Goal: Book appointment/travel/reservation

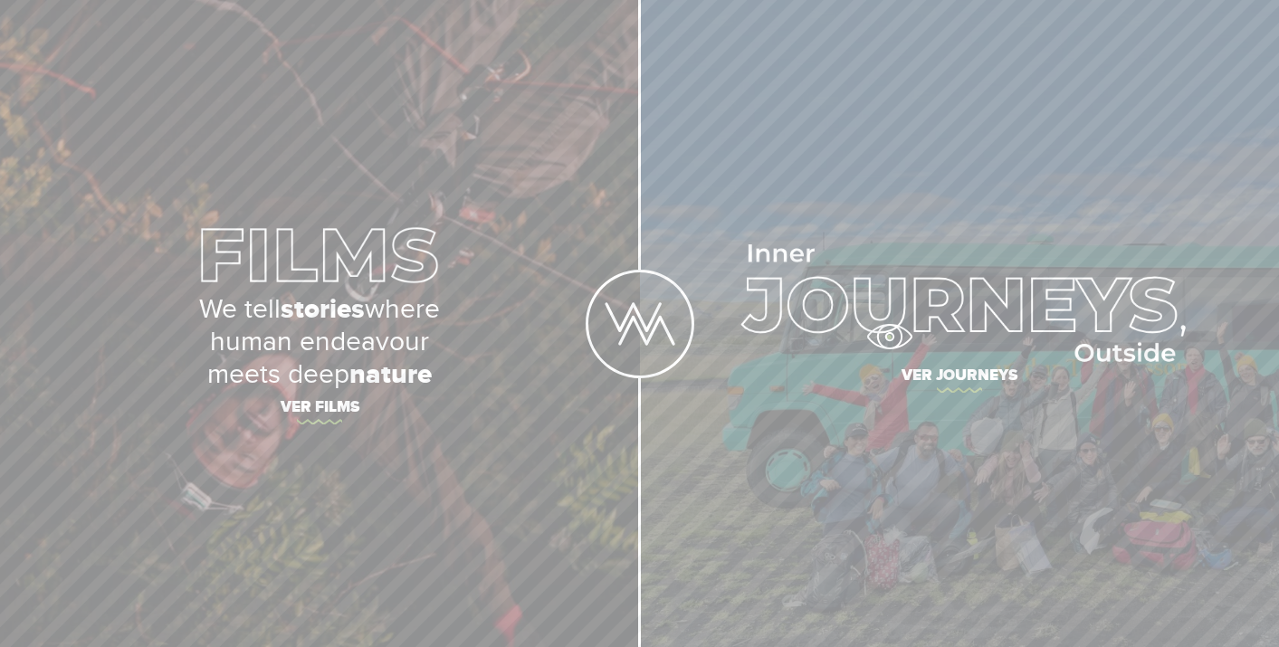
click at [889, 337] on img at bounding box center [959, 303] width 453 height 118
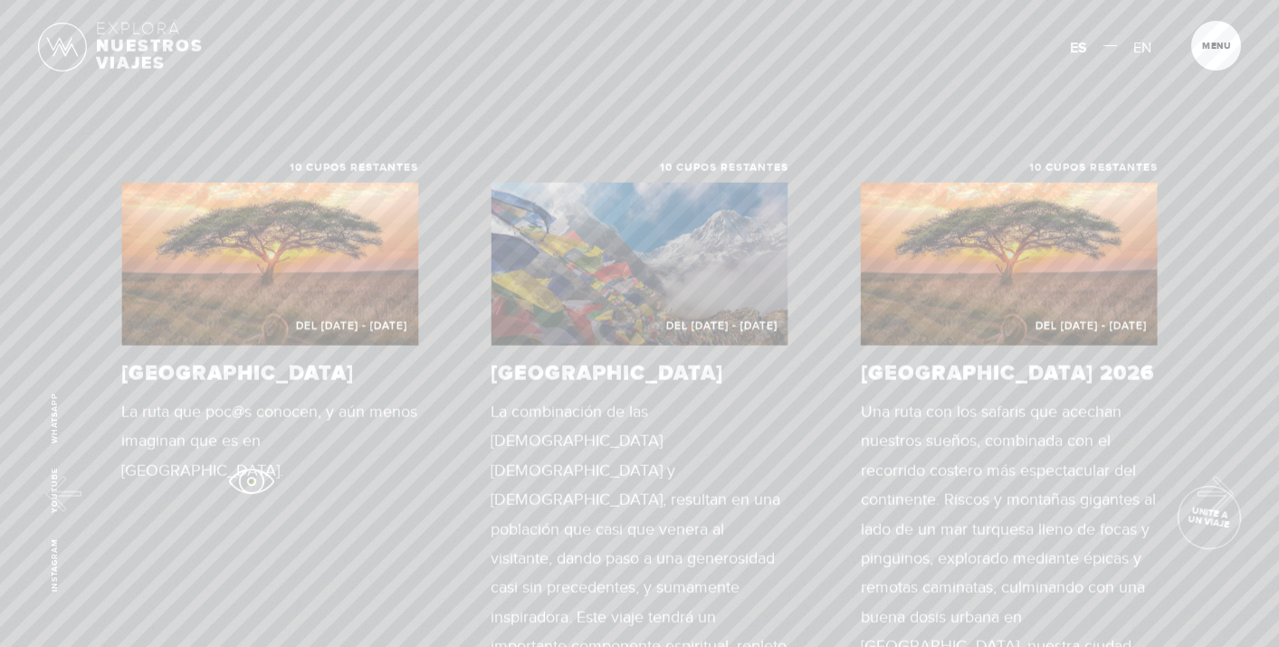
scroll to position [775, 0]
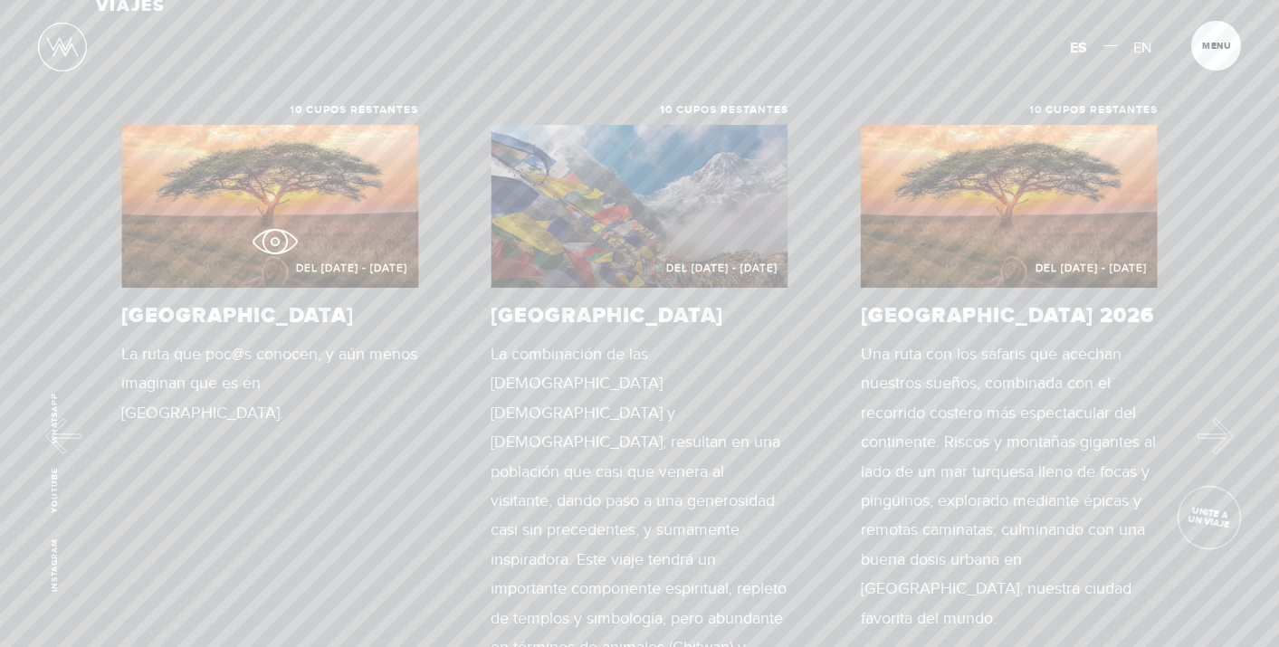
click at [274, 242] on figure "Del [DATE] - [DATE]" at bounding box center [269, 206] width 297 height 163
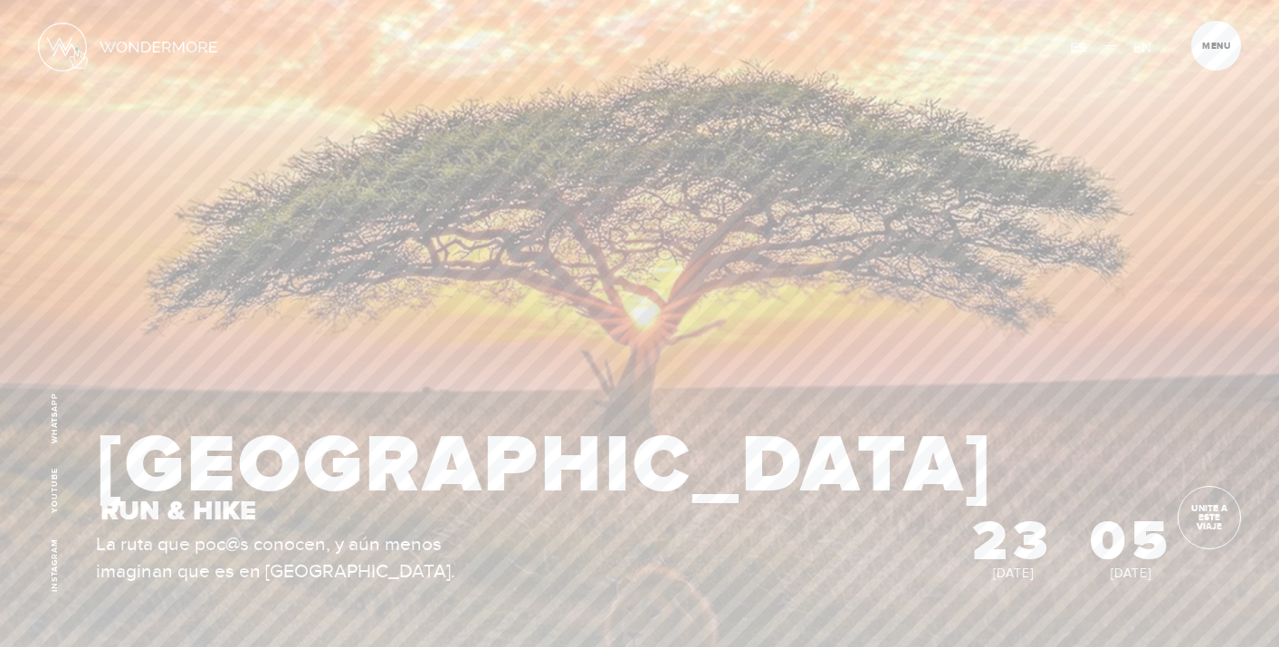
click at [77, 48] on img at bounding box center [62, 47] width 49 height 49
